Goal: Information Seeking & Learning: Find specific fact

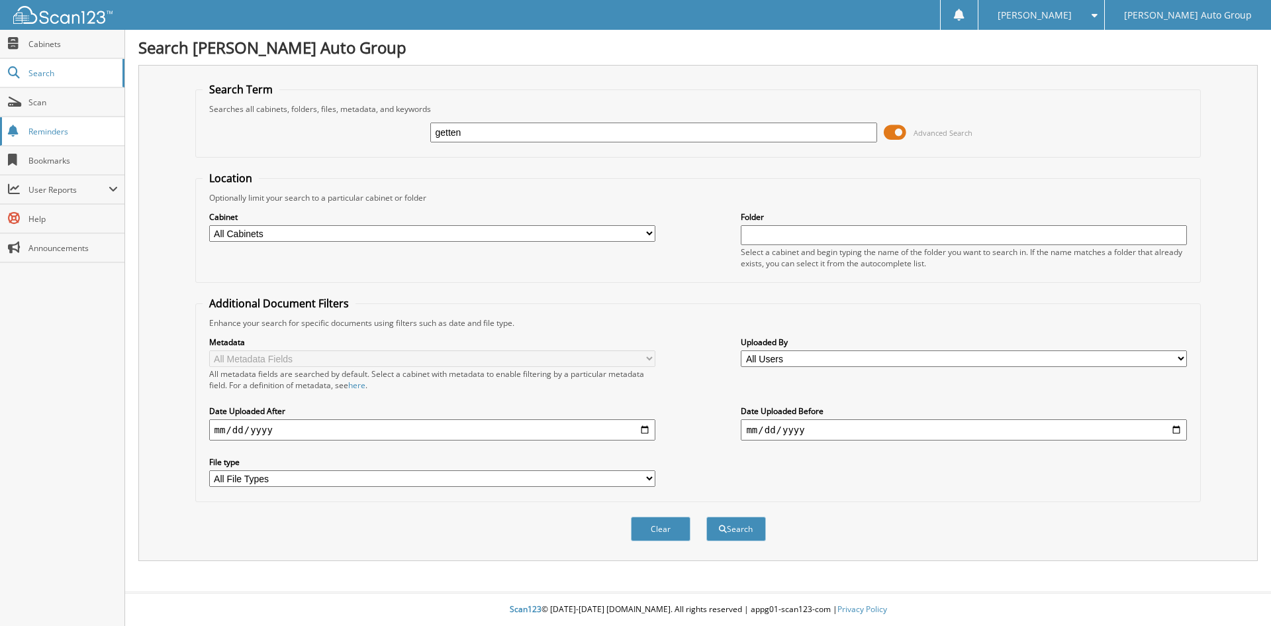
type input "getten"
click at [706, 516] on button "Search" at bounding box center [736, 528] width 60 height 24
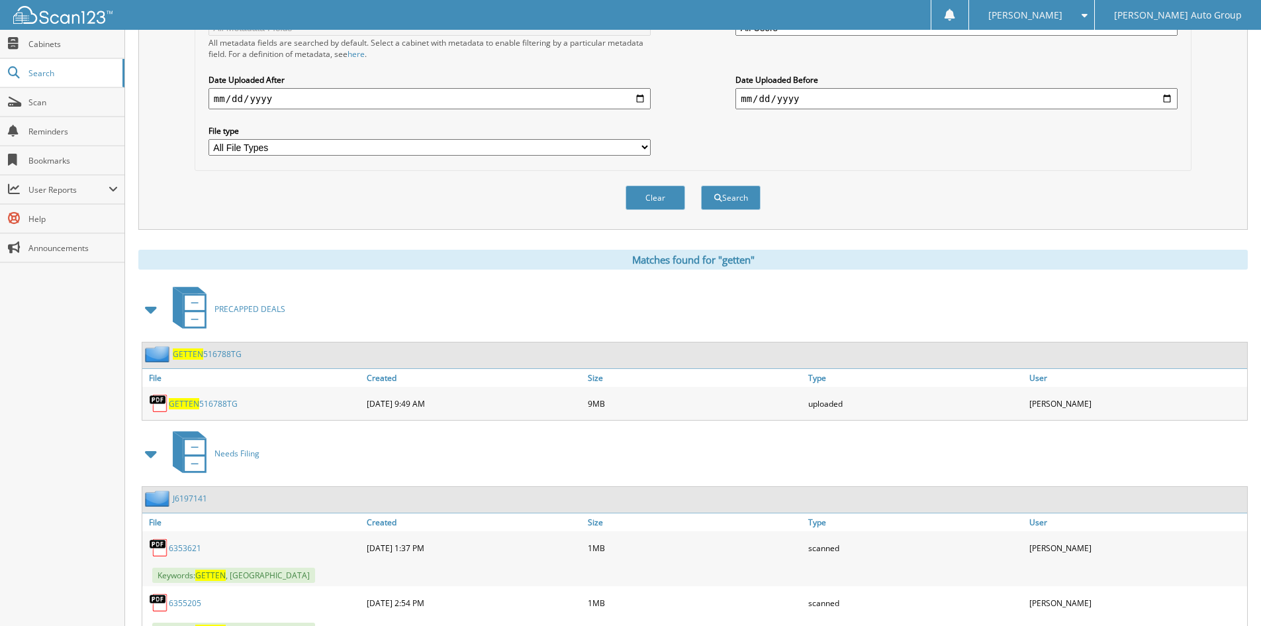
scroll to position [463, 0]
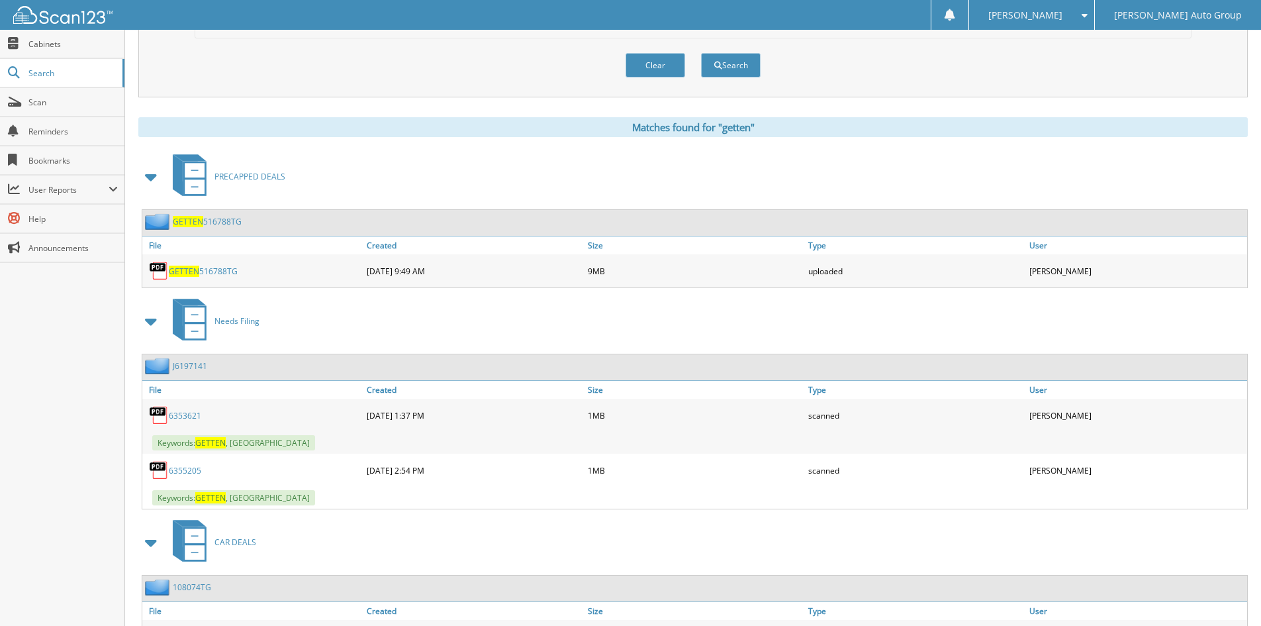
click at [187, 369] on link "J6197141" at bounding box center [190, 365] width 34 height 11
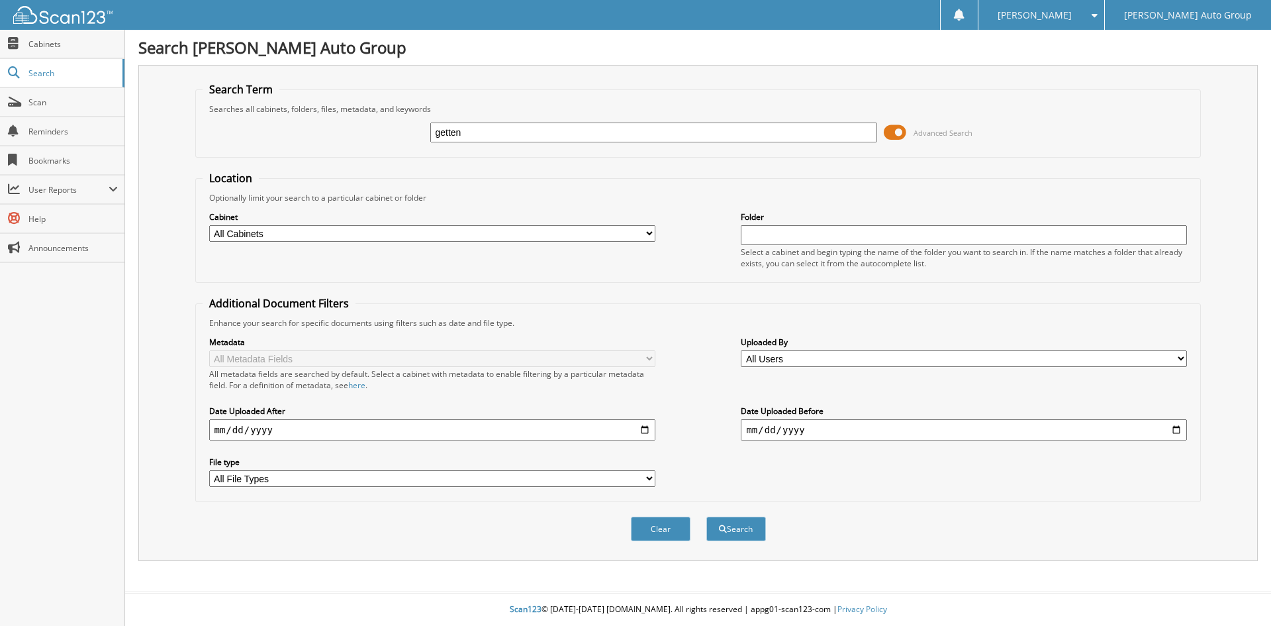
type input "GETTEN"
click at [735, 535] on button "Search" at bounding box center [736, 528] width 60 height 24
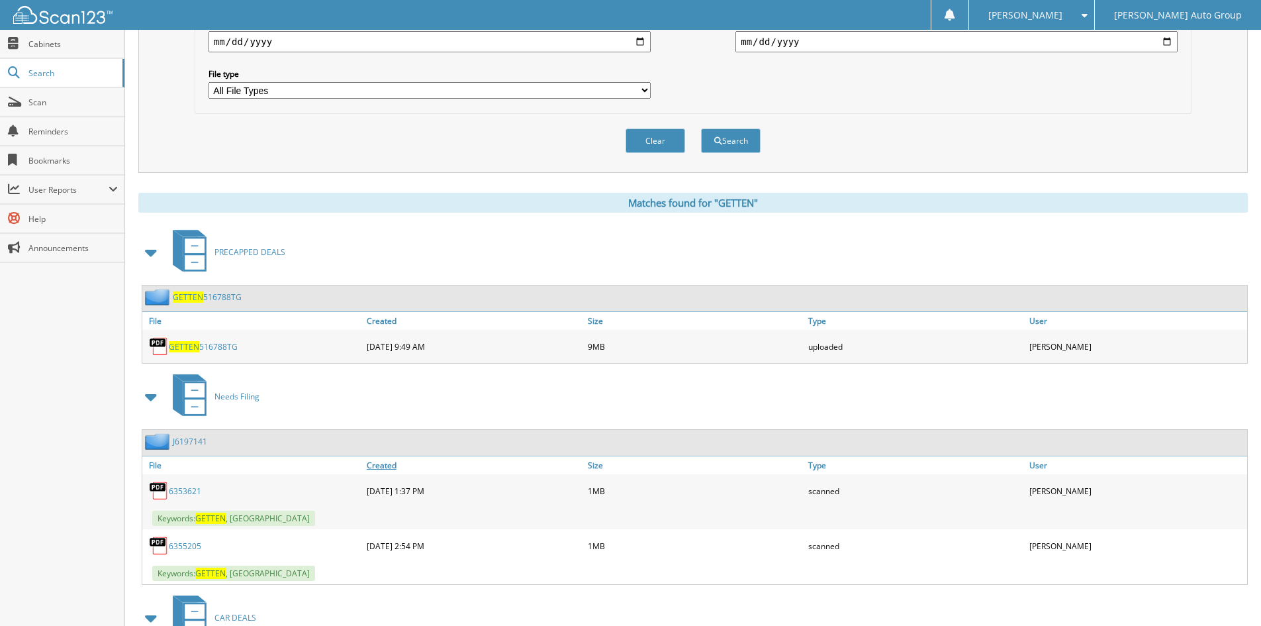
scroll to position [463, 0]
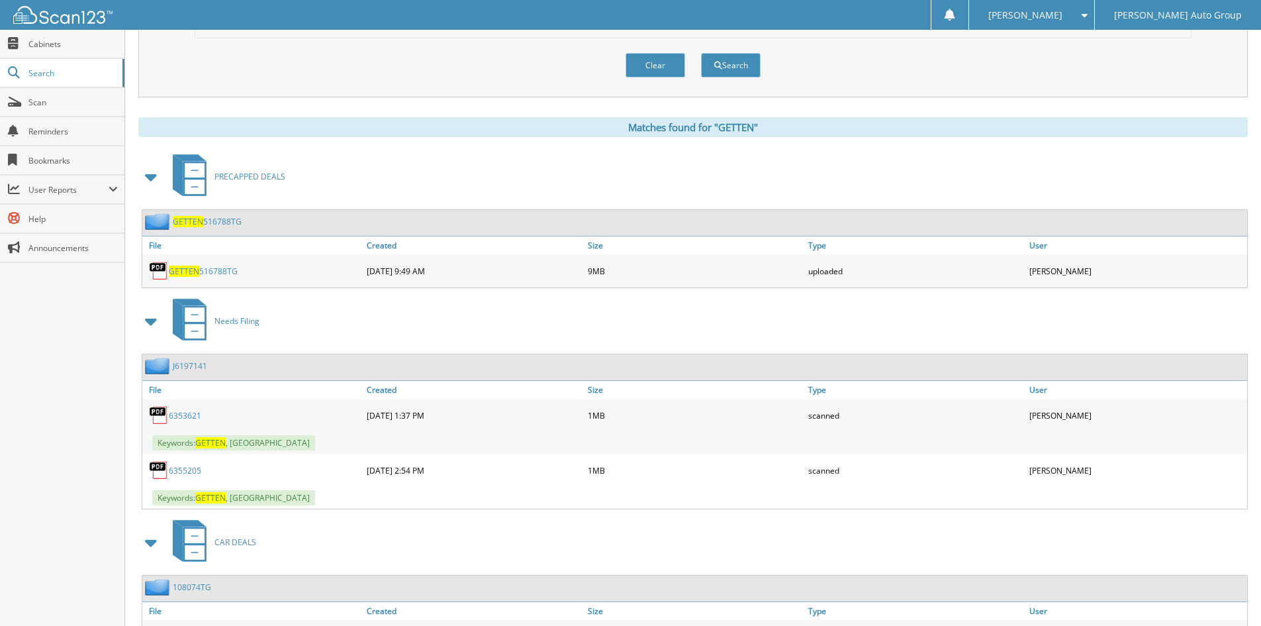
click at [189, 371] on link "J6197141" at bounding box center [190, 365] width 34 height 11
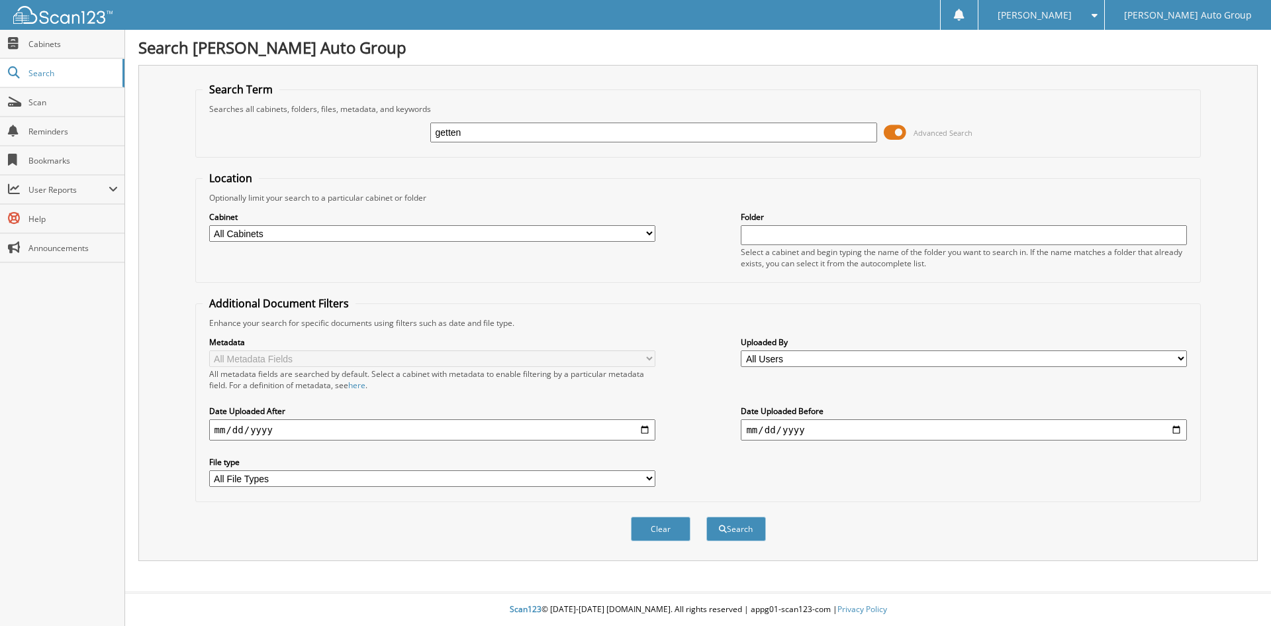
type input "GETTEN"
click at [742, 538] on button "Search" at bounding box center [736, 528] width 60 height 24
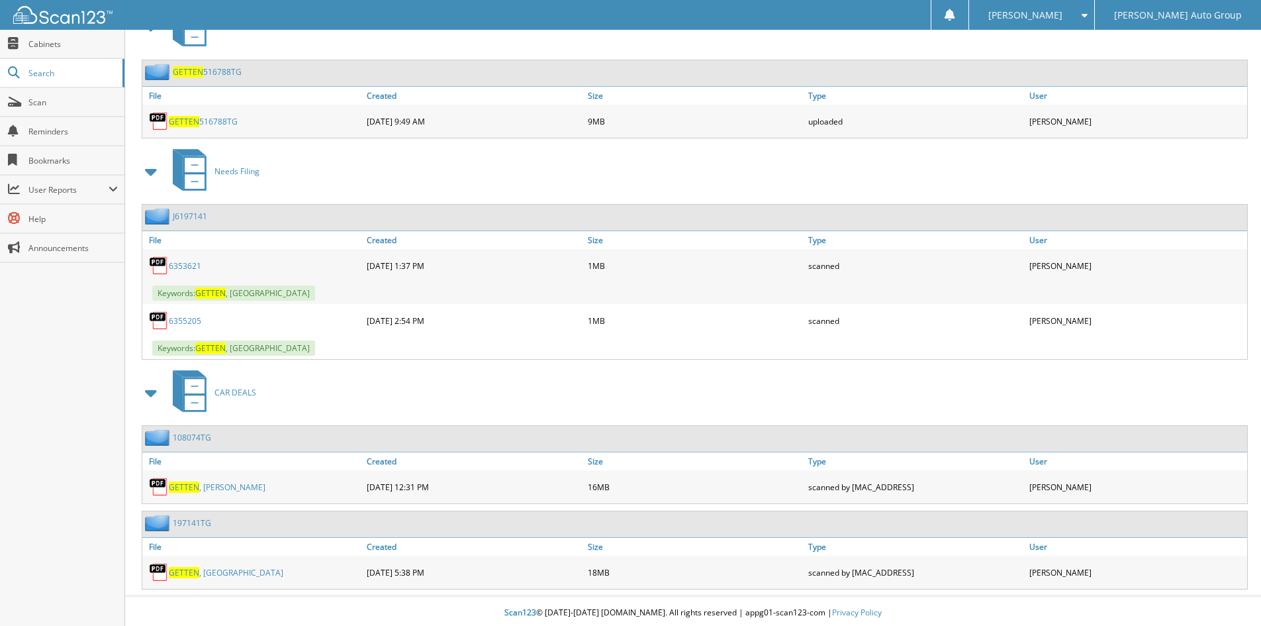
scroll to position [617, 0]
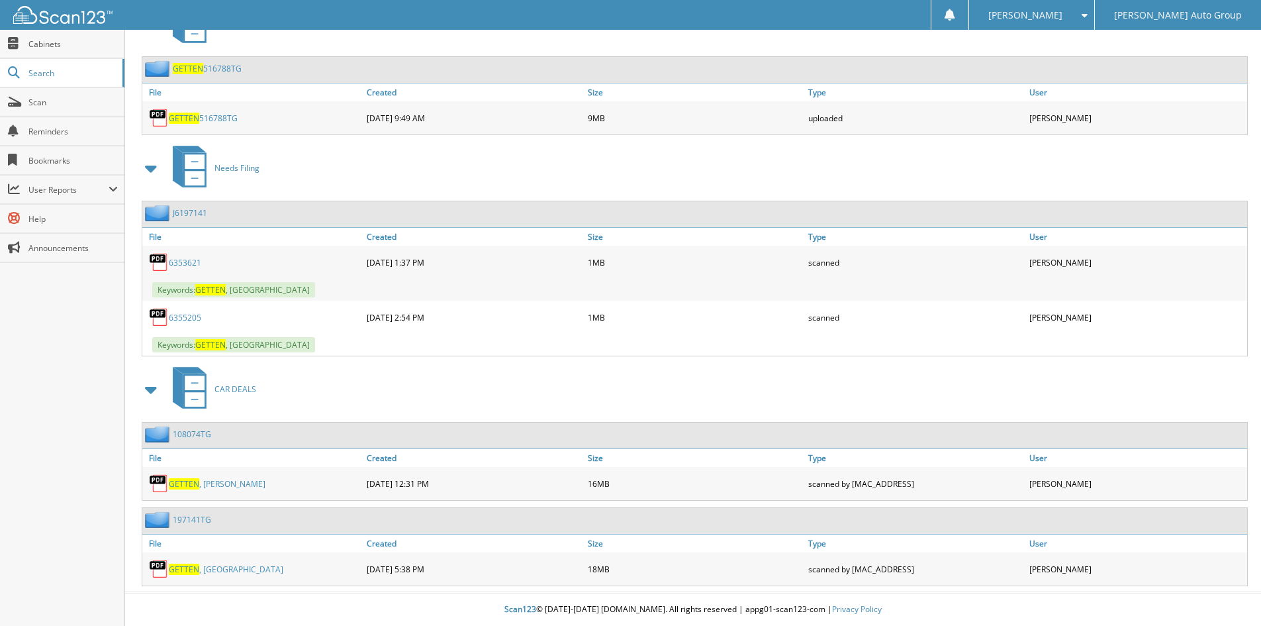
click at [179, 516] on link "197141TG" at bounding box center [192, 519] width 38 height 11
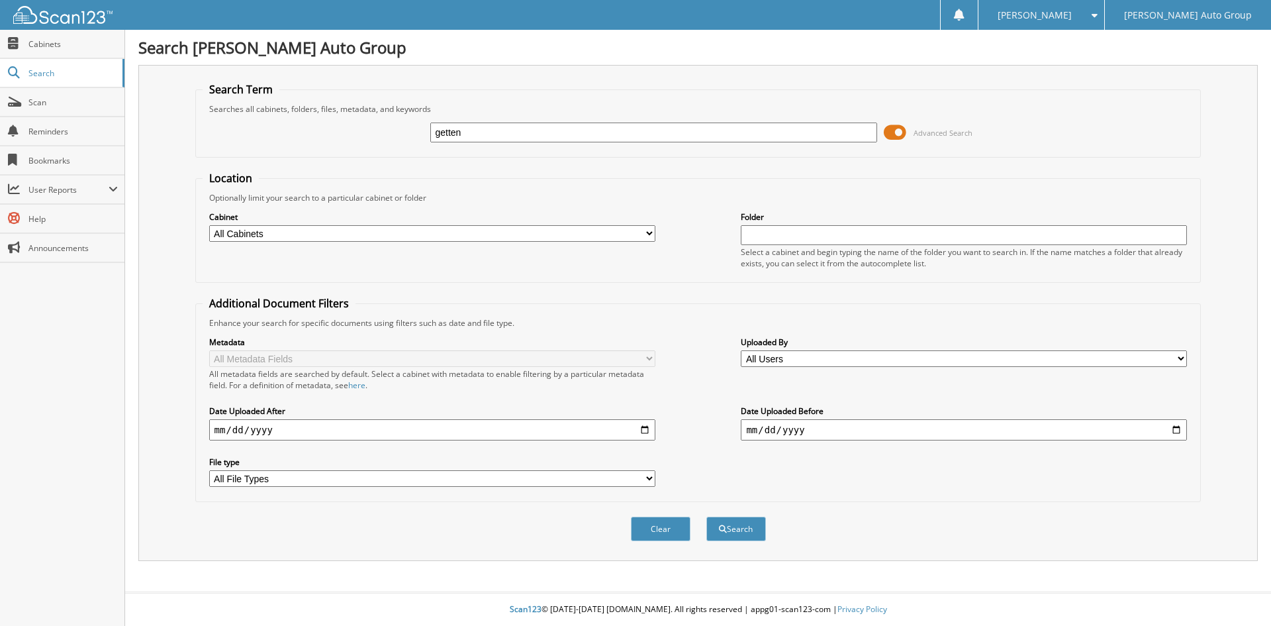
type input "getten"
click at [706, 516] on button "Search" at bounding box center [736, 528] width 60 height 24
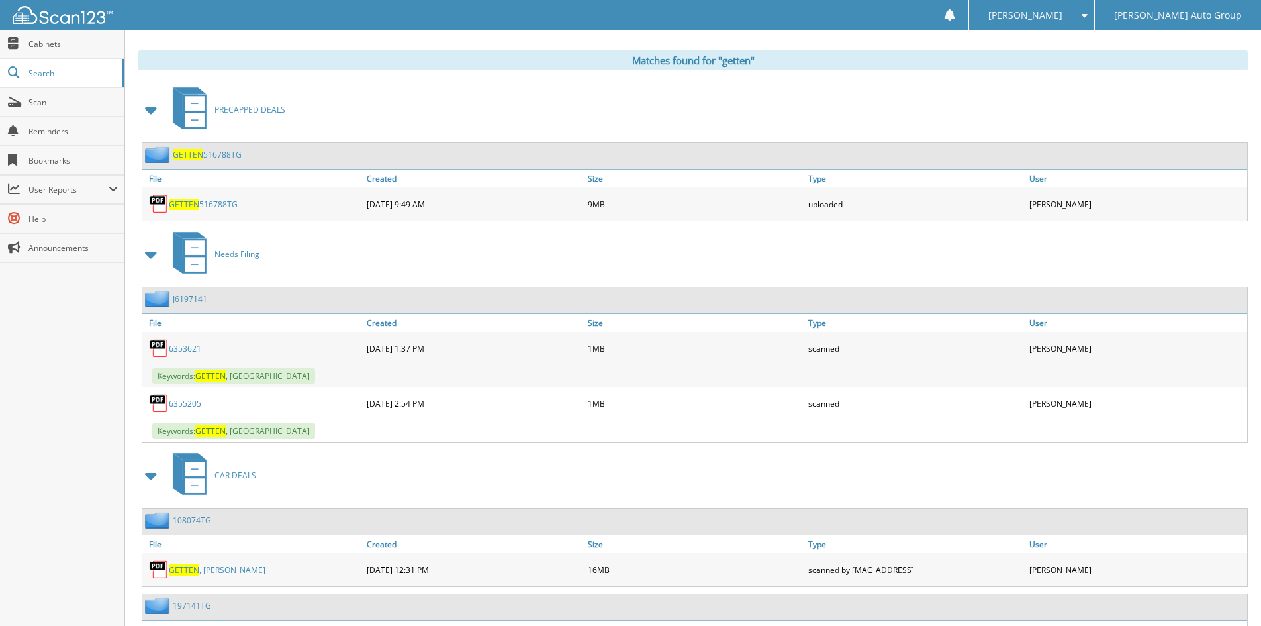
scroll to position [617, 0]
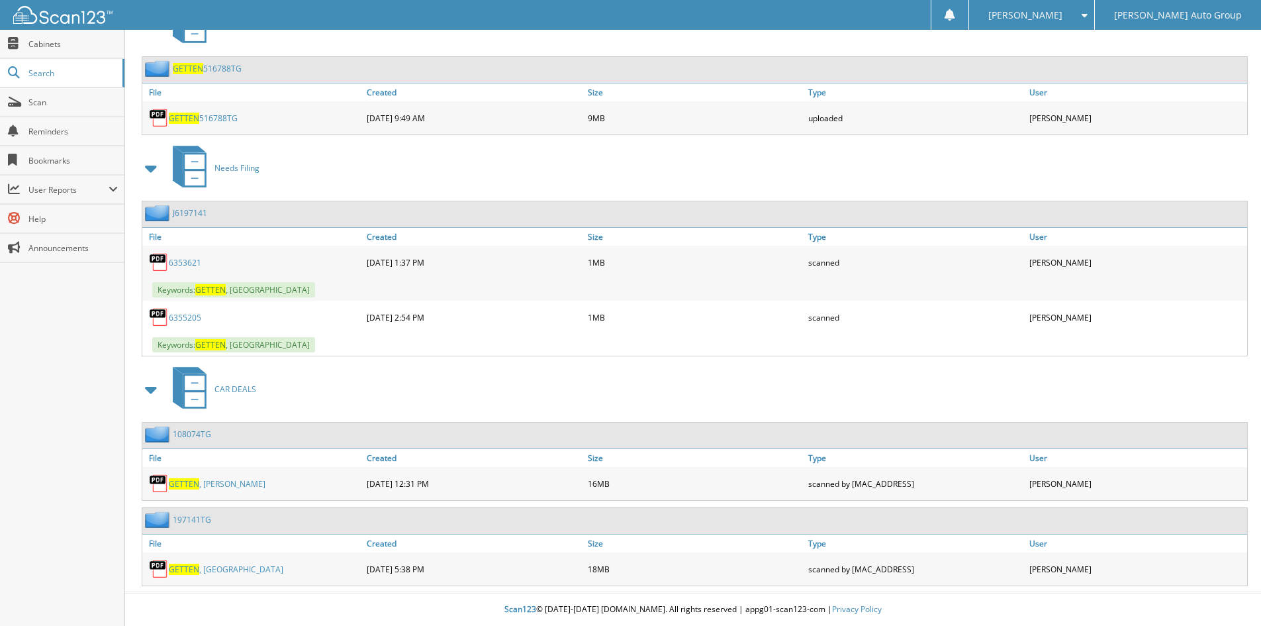
click at [197, 436] on link "108074TG" at bounding box center [192, 433] width 38 height 11
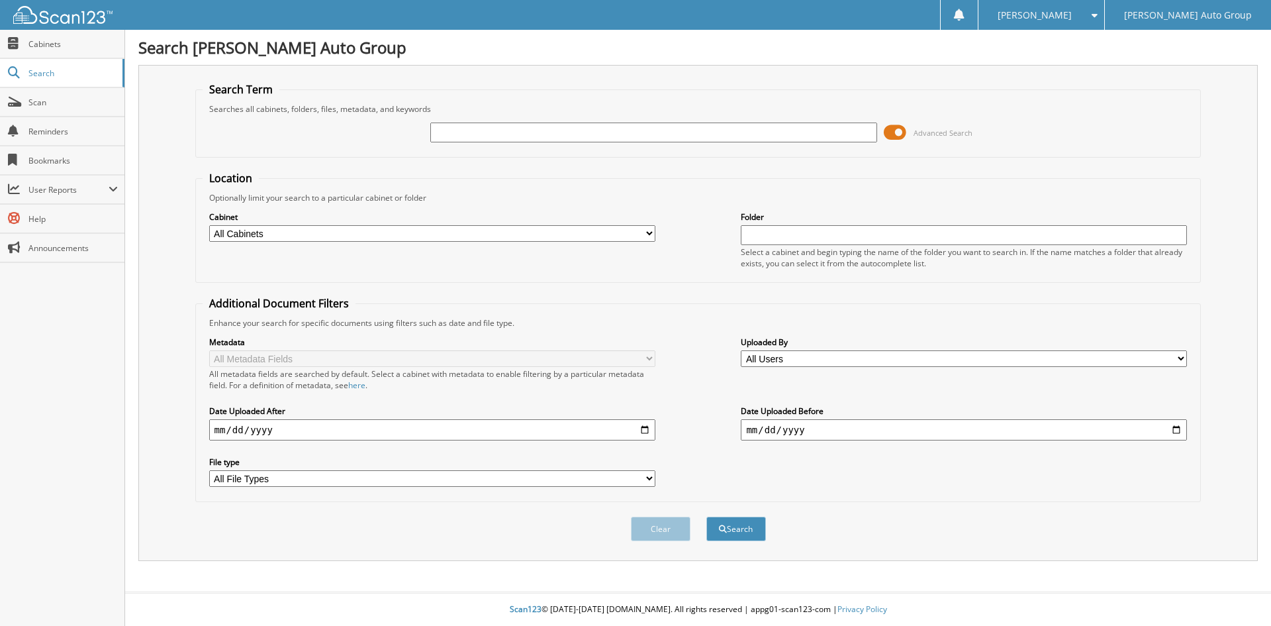
click at [673, 133] on input "text" at bounding box center [653, 132] width 446 height 20
type input "GETTEN"
click at [742, 534] on button "Search" at bounding box center [736, 528] width 60 height 24
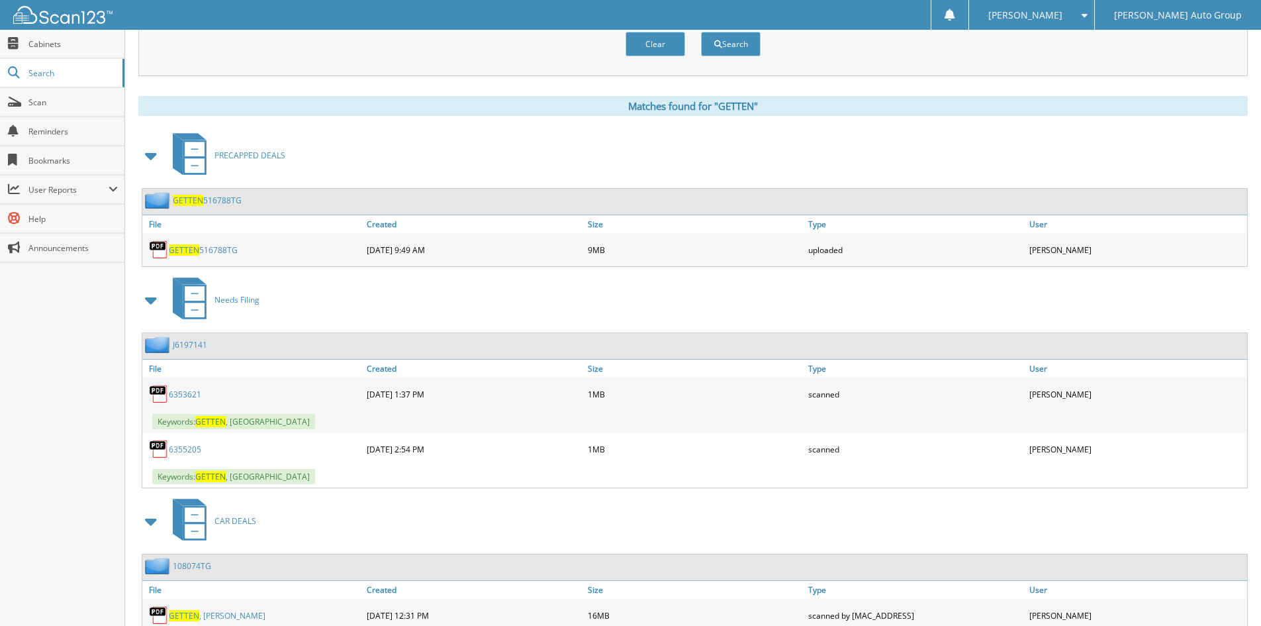
scroll to position [617, 0]
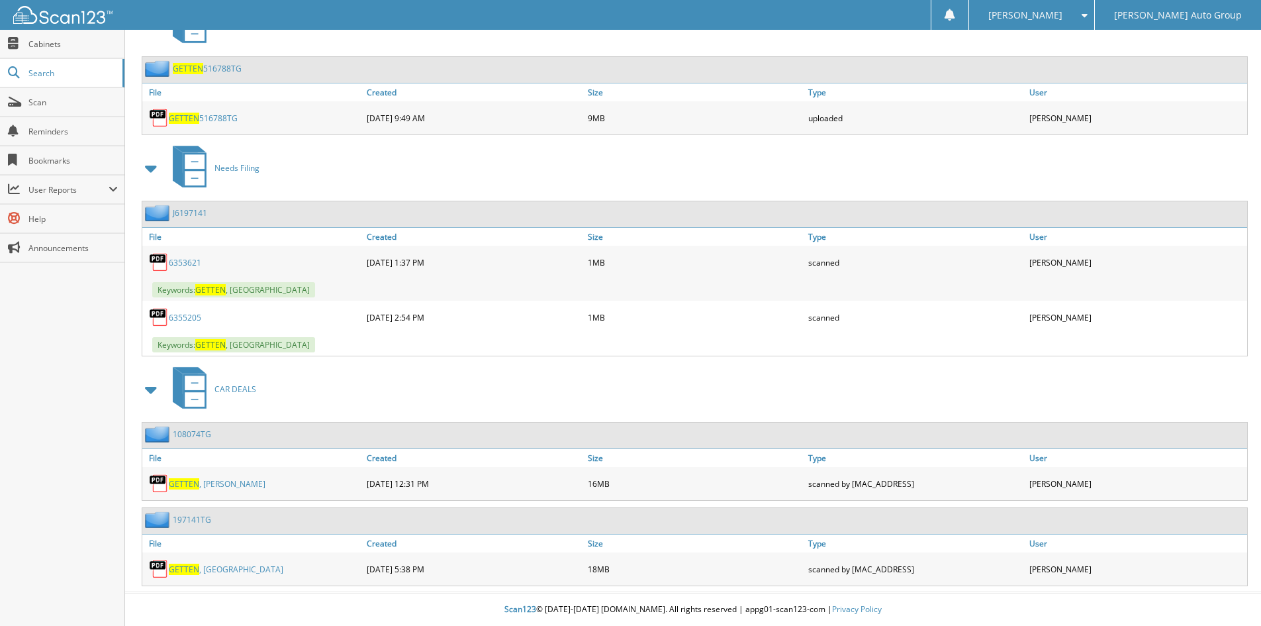
click at [192, 522] on link "197141TG" at bounding box center [192, 519] width 38 height 11
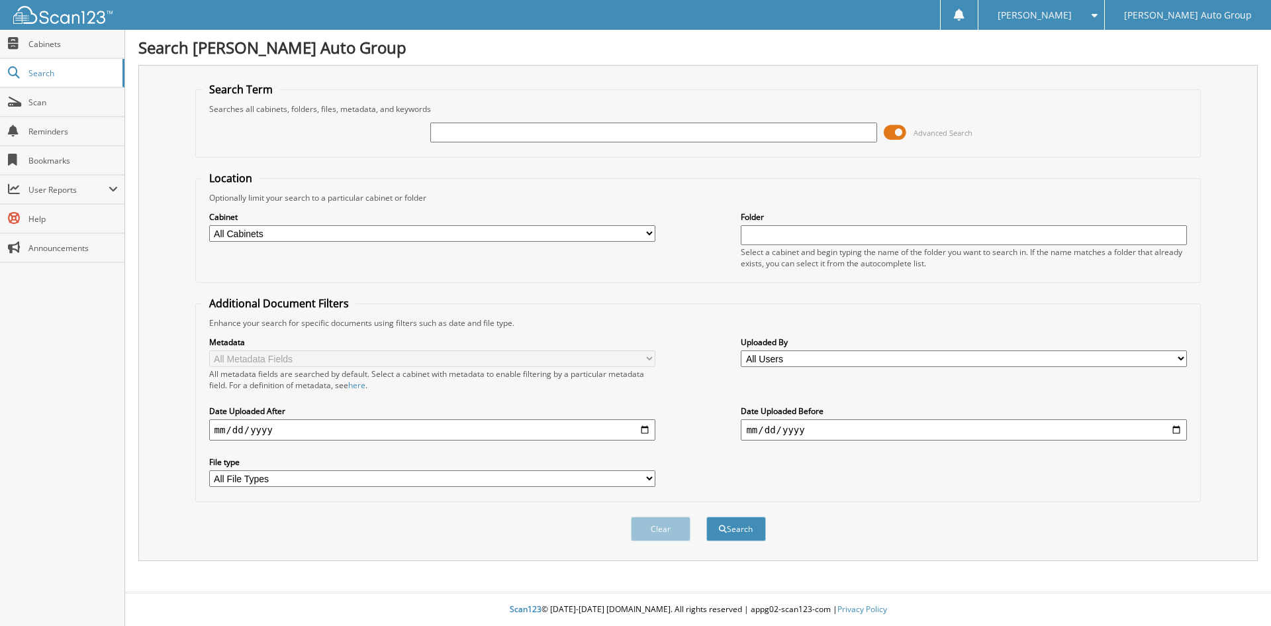
click at [464, 128] on input "text" at bounding box center [653, 132] width 446 height 20
type input "S7258249K"
click at [752, 530] on button "Search" at bounding box center [736, 528] width 60 height 24
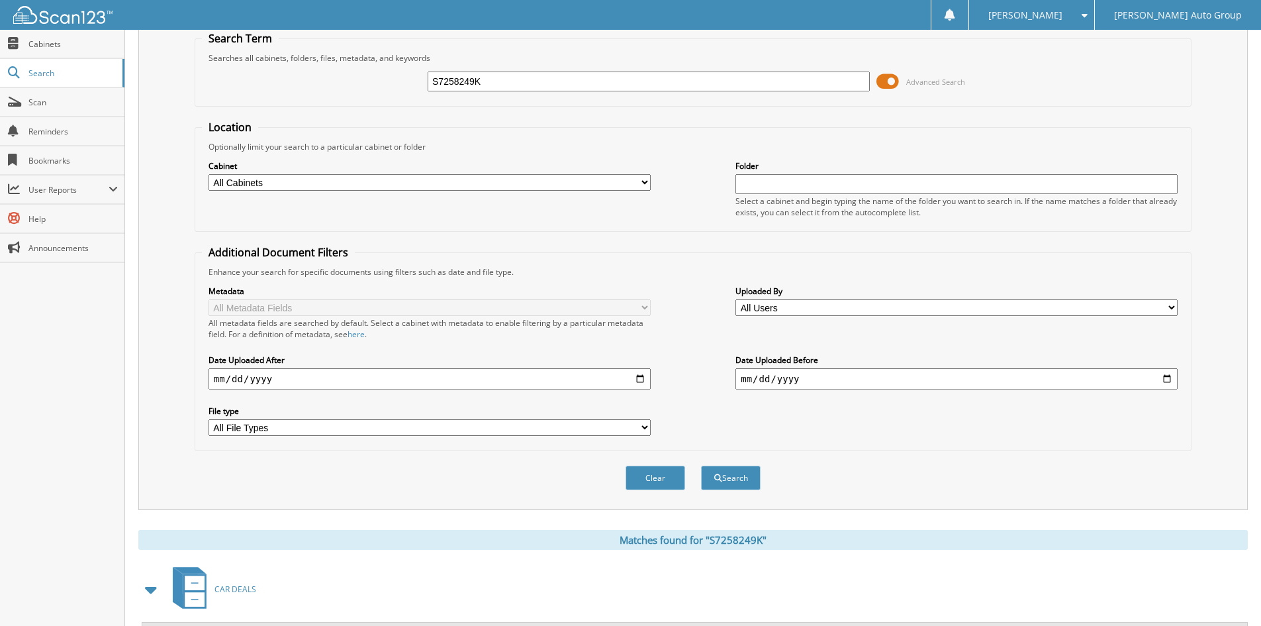
scroll to position [115, 0]
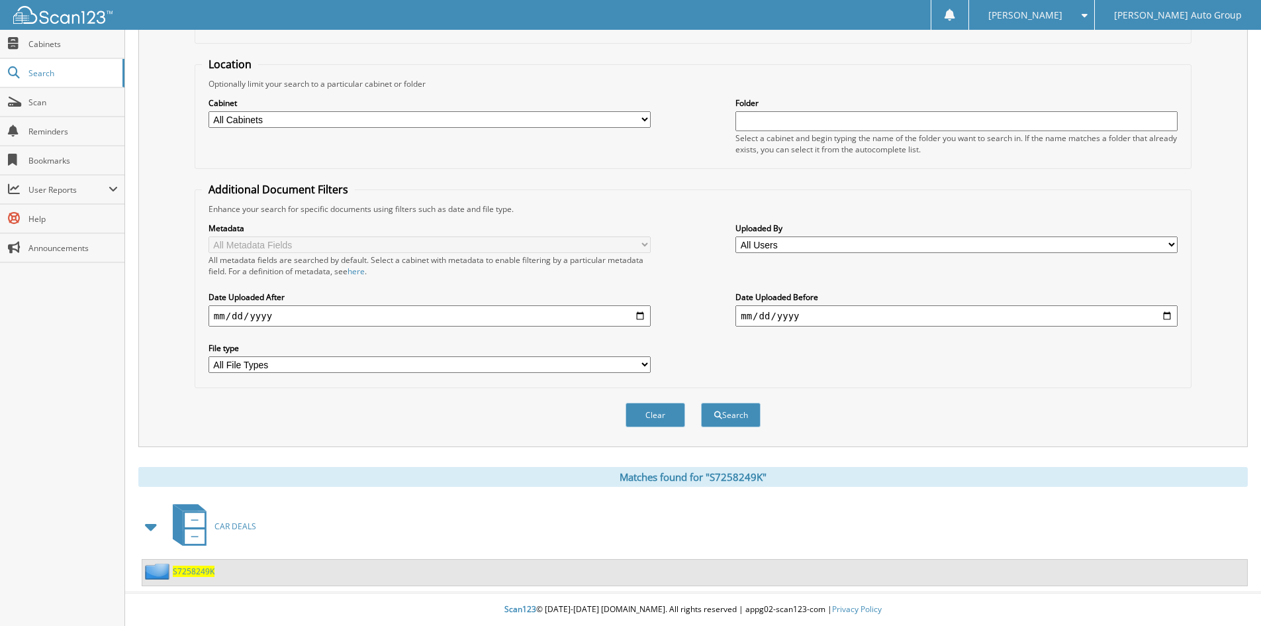
click at [185, 573] on span "S7258249K" at bounding box center [194, 570] width 42 height 11
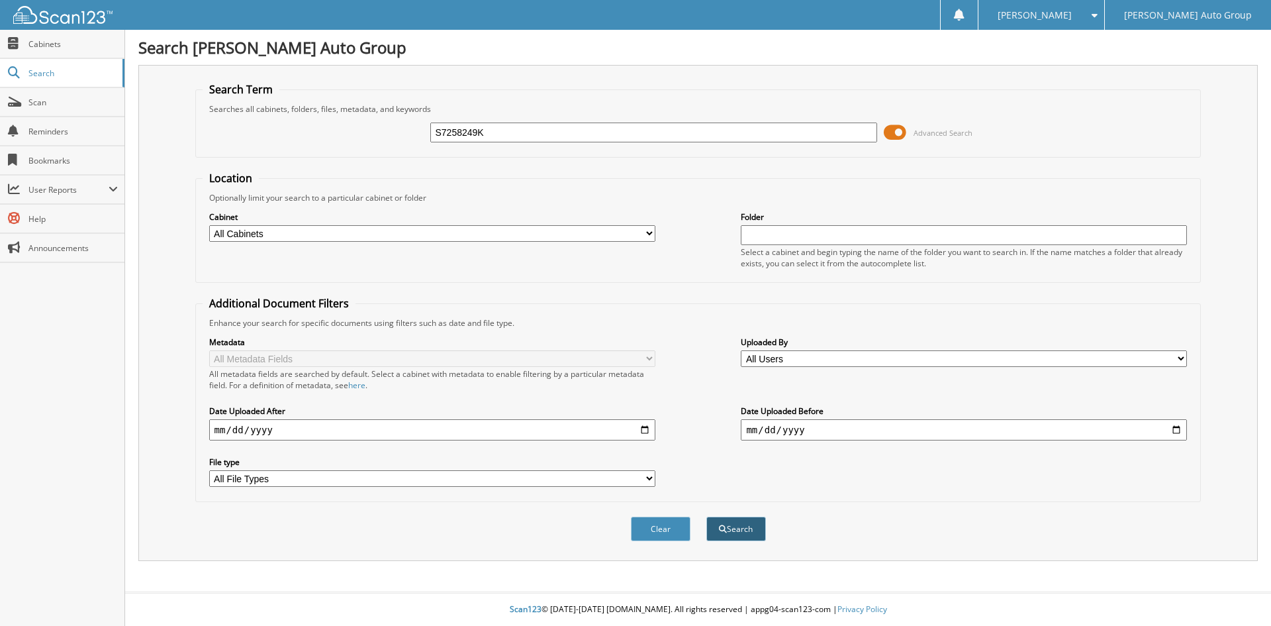
type input "S7258249K"
click at [740, 522] on button "Search" at bounding box center [736, 528] width 60 height 24
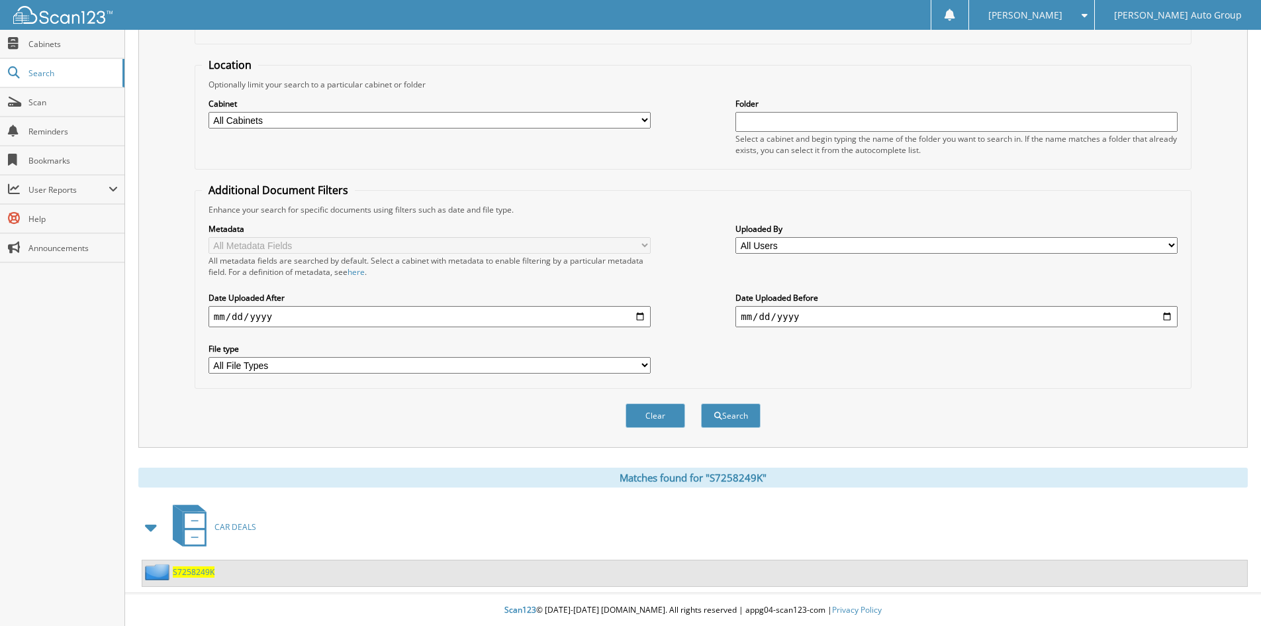
scroll to position [115, 0]
click at [197, 568] on span "S7258249K" at bounding box center [194, 570] width 42 height 11
